Goal: Check status: Check status

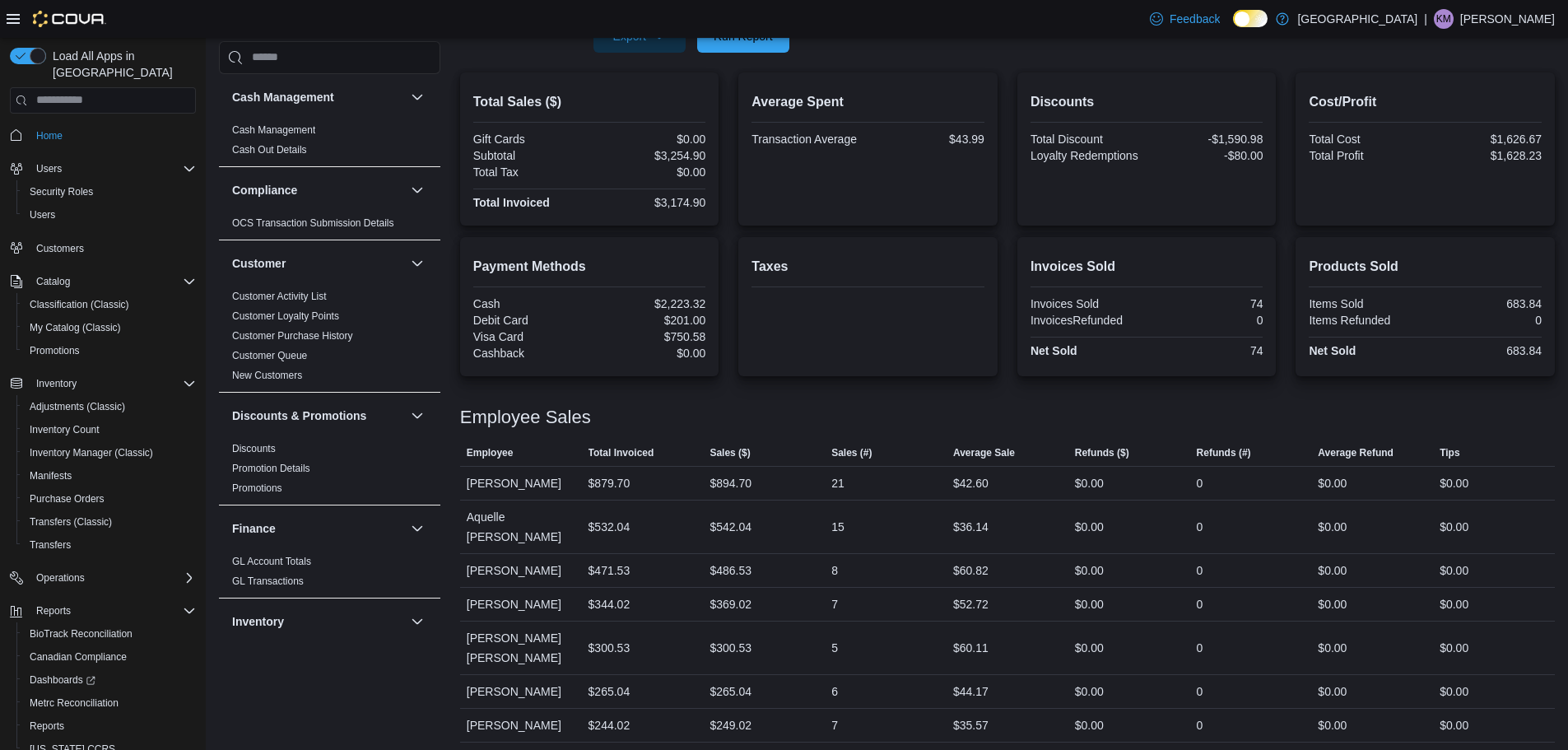
scroll to position [53, 0]
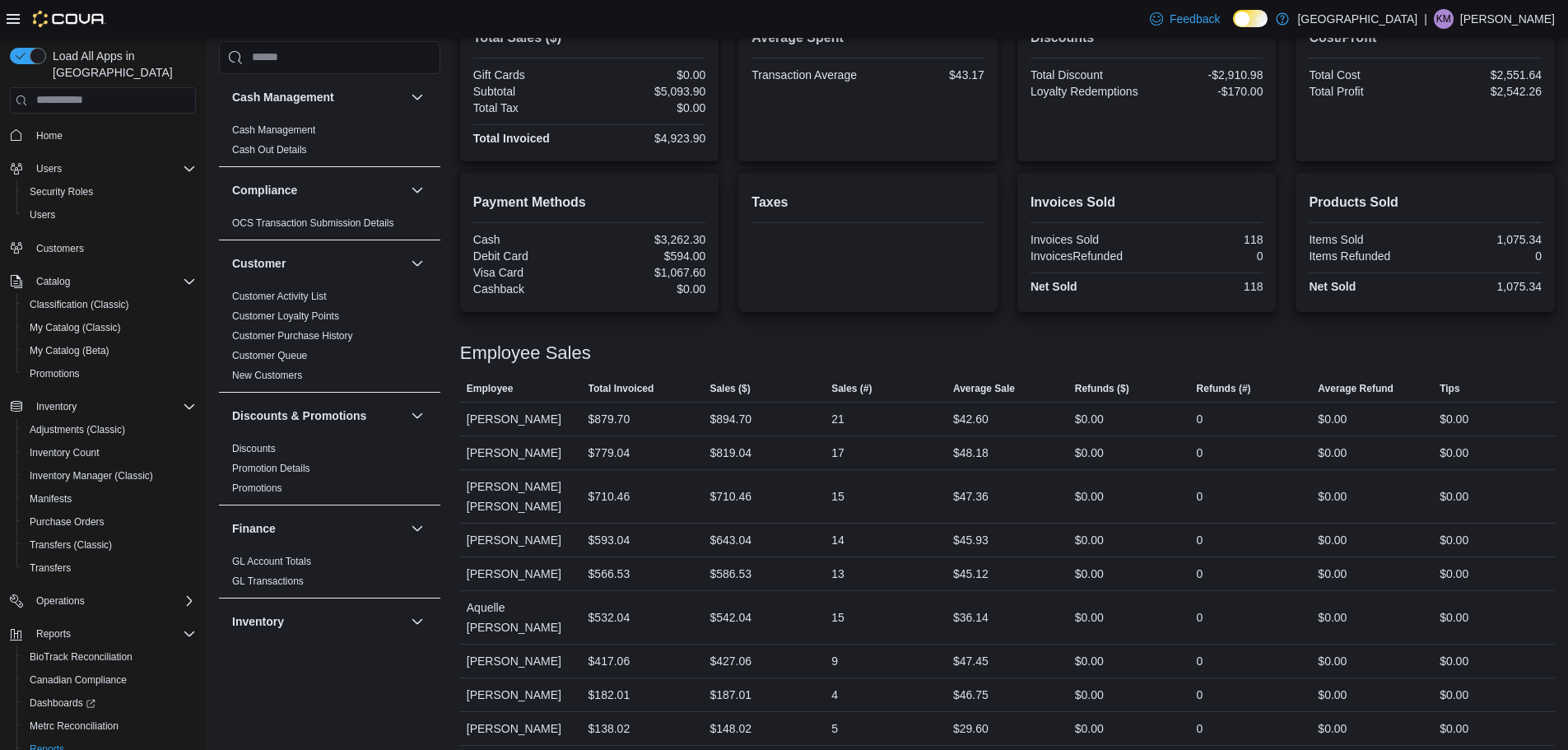
scroll to position [426, 0]
